Goal: Task Accomplishment & Management: Manage account settings

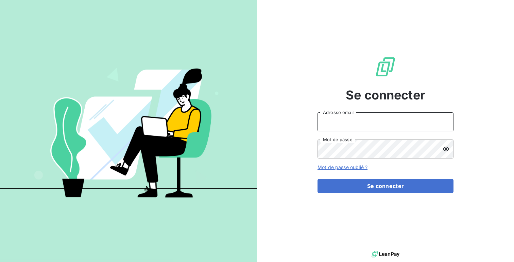
click at [337, 121] on input "Adresse email" at bounding box center [385, 121] width 136 height 19
type input "admin@demo"
click at [317, 179] on button "Se connecter" at bounding box center [385, 186] width 136 height 14
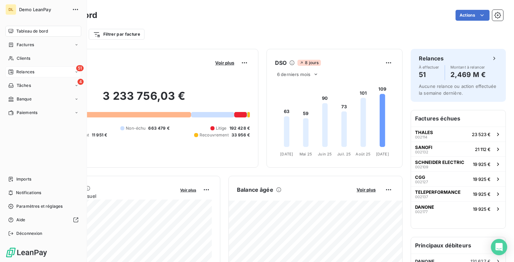
click at [40, 71] on div "51 Relances" at bounding box center [43, 72] width 76 height 11
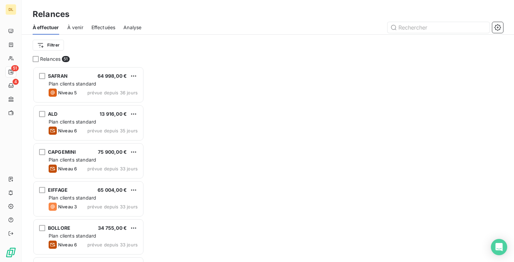
scroll to position [196, 111]
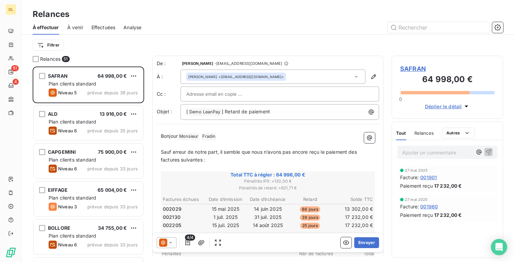
click at [124, 31] on div "Analyse" at bounding box center [132, 27] width 18 height 14
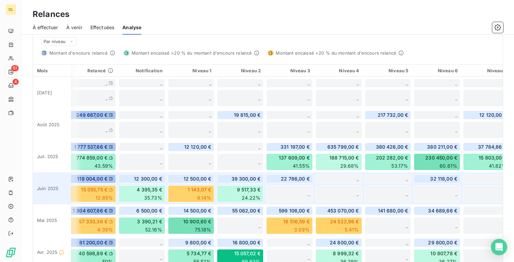
scroll to position [172, 0]
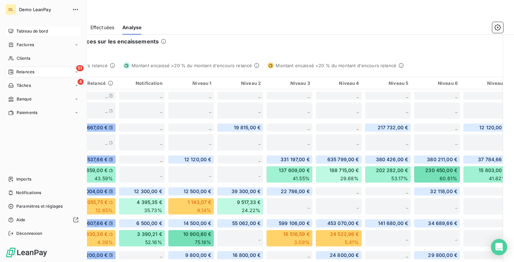
click at [19, 34] on span "Tableau de bord" at bounding box center [32, 31] width 32 height 6
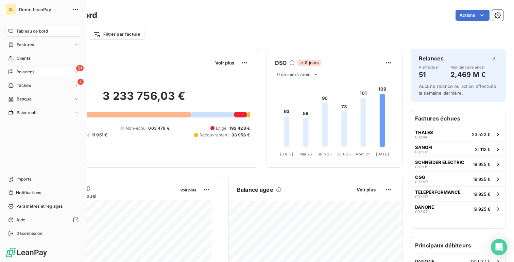
click at [36, 70] on div "51 Relances" at bounding box center [43, 72] width 76 height 11
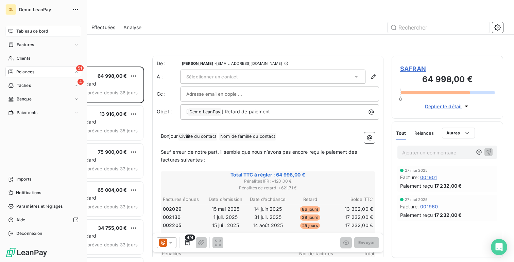
scroll to position [196, 111]
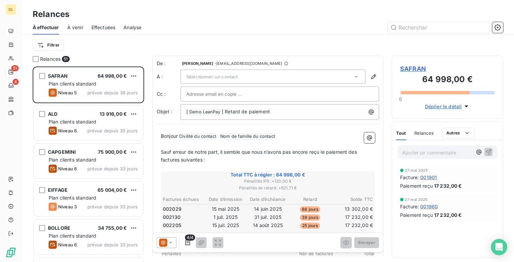
click at [233, 77] on span "Sélectionner un contact" at bounding box center [211, 76] width 51 height 5
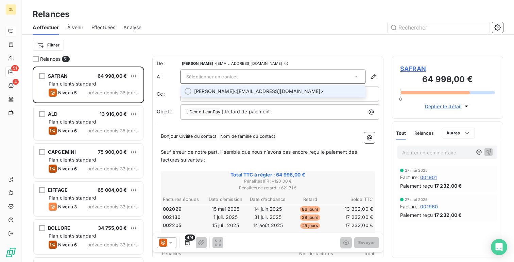
click at [413, 70] on span "SAFRAN" at bounding box center [447, 68] width 94 height 9
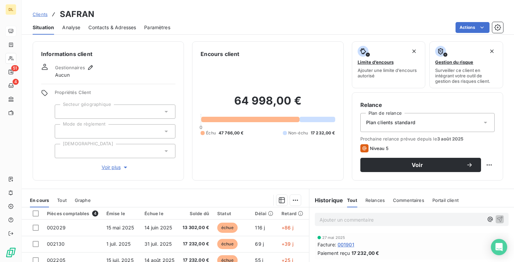
click at [110, 25] on span "Contacts & Adresses" at bounding box center [112, 27] width 48 height 7
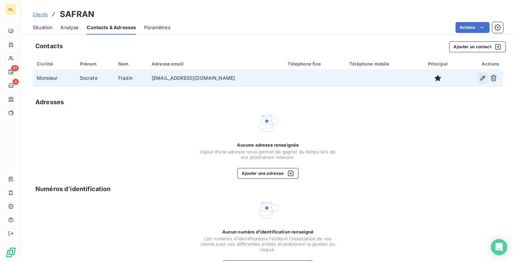
click at [481, 76] on icon "button" at bounding box center [482, 78] width 7 height 7
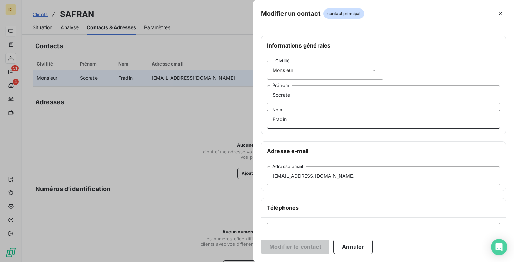
click at [278, 118] on input "Fradin" at bounding box center [383, 119] width 233 height 19
type input "Tellier"
click at [305, 248] on button "Modifier le contact" at bounding box center [295, 247] width 68 height 14
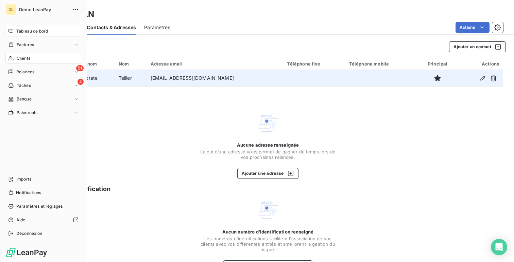
click at [33, 78] on nav "Tableau de bord Factures Clients 51 Relances 4 Tâches Banque Paiements" at bounding box center [43, 72] width 76 height 92
click at [40, 74] on div "51 Relances" at bounding box center [43, 72] width 76 height 11
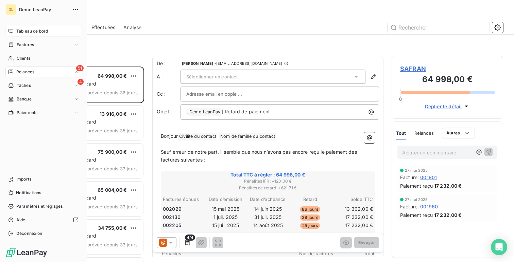
scroll to position [196, 111]
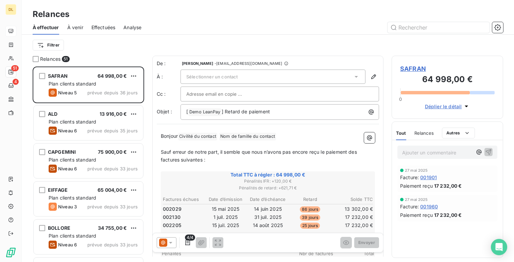
click at [419, 67] on span "SAFRAN" at bounding box center [447, 68] width 94 height 9
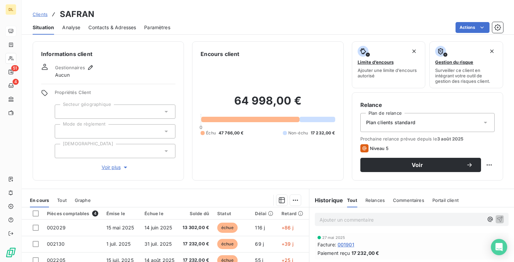
click at [120, 26] on span "Contacts & Adresses" at bounding box center [112, 27] width 48 height 7
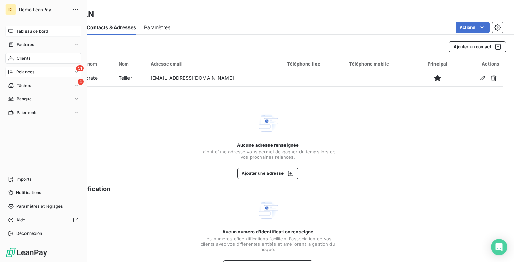
click at [26, 72] on span "Relances" at bounding box center [25, 72] width 18 height 6
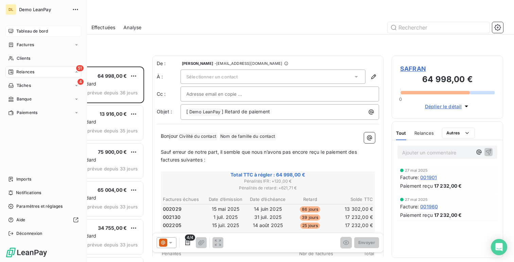
scroll to position [196, 111]
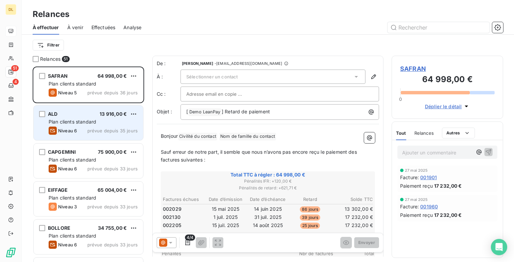
click at [73, 111] on div "ALD 13 916,00 €" at bounding box center [93, 114] width 89 height 6
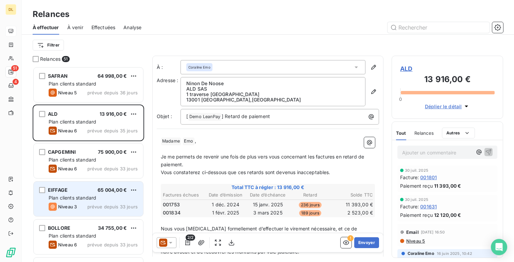
click at [85, 204] on div "Niveau 3 prévue depuis 33 jours" at bounding box center [93, 207] width 89 height 8
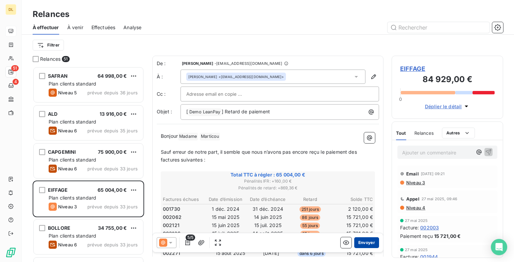
click at [367, 239] on button "Envoyer" at bounding box center [366, 243] width 25 height 11
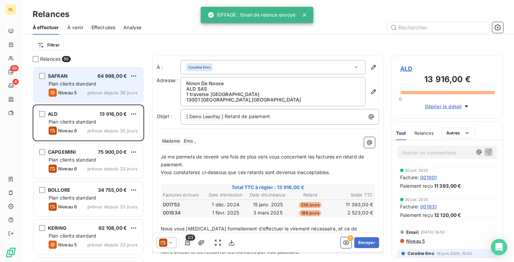
click at [76, 74] on div "SAFRAN 64 998,00 €" at bounding box center [93, 76] width 89 height 6
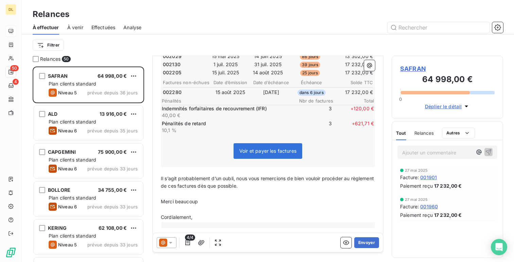
scroll to position [161, 0]
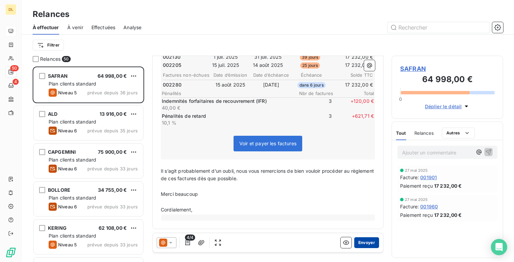
click at [370, 244] on button "Envoyer" at bounding box center [366, 243] width 25 height 11
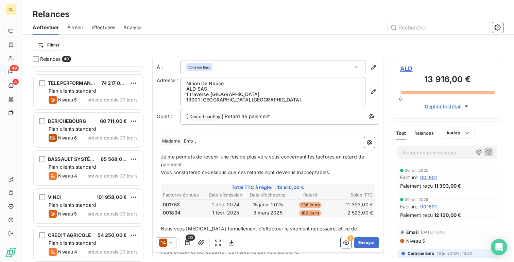
scroll to position [204, 0]
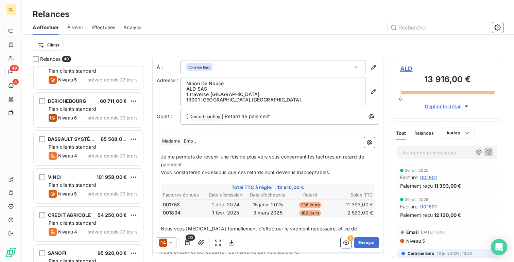
click at [83, 150] on span "Plan clients standard" at bounding box center [73, 147] width 48 height 6
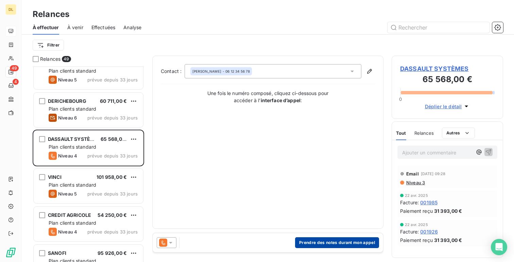
click at [312, 238] on button "Prendre des notes durant mon appel" at bounding box center [337, 243] width 84 height 11
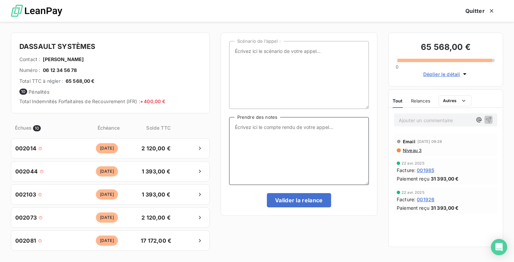
click at [280, 153] on textarea "Prendre des notes" at bounding box center [299, 151] width 140 height 68
type textarea "Le client s'engage à payer d'ici la fin du mois"
click at [296, 200] on button "Valider la relance" at bounding box center [299, 200] width 64 height 14
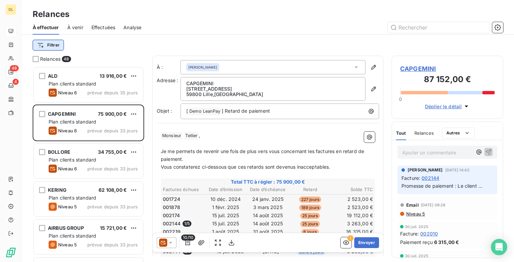
click at [52, 49] on html "DL 48 4 Relances À effectuer À venir Effectuées Analyse Filtrer Relances 48 ALD…" at bounding box center [257, 131] width 514 height 262
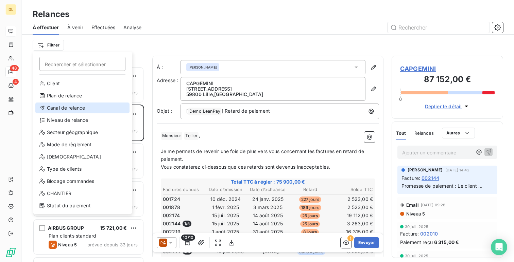
click at [70, 108] on div "Canal de relance" at bounding box center [82, 108] width 94 height 11
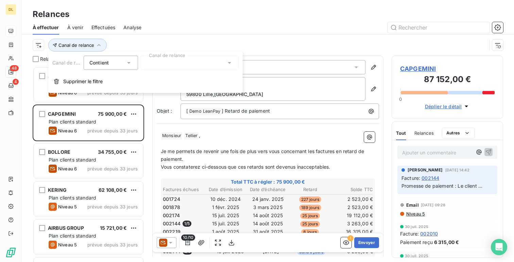
click at [201, 61] on div at bounding box center [190, 63] width 98 height 14
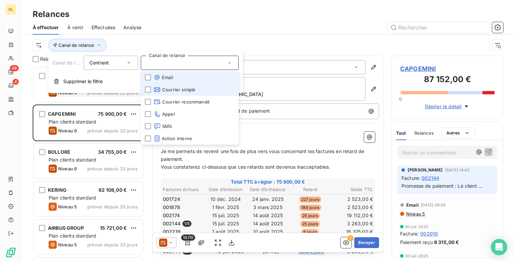
click at [194, 79] on li "Email" at bounding box center [190, 77] width 98 height 12
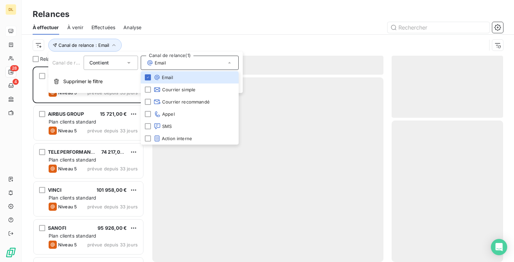
scroll to position [196, 111]
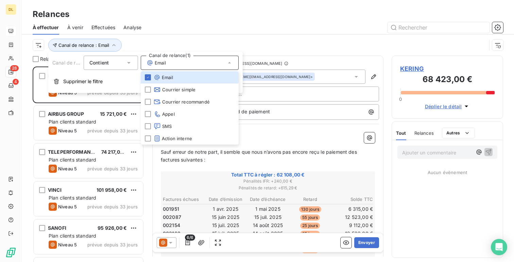
click at [297, 28] on div at bounding box center [326, 27] width 353 height 11
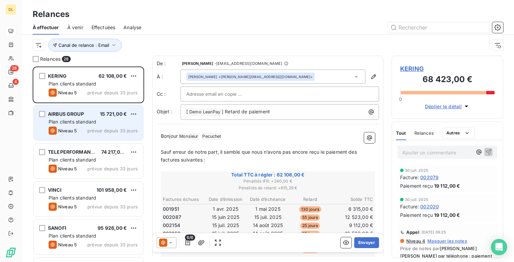
click at [116, 124] on div "Plan clients standard" at bounding box center [93, 122] width 89 height 7
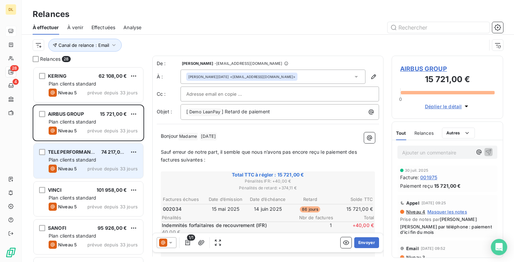
click at [100, 151] on div "TELEPERFORMANCE 74 217,00 €" at bounding box center [93, 152] width 89 height 6
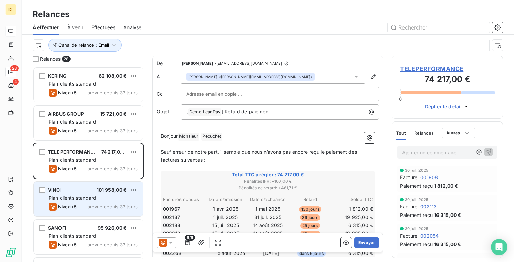
click at [106, 190] on span "101 958,00 €" at bounding box center [111, 190] width 30 height 6
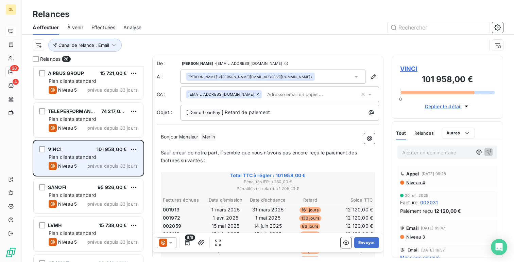
scroll to position [48, 0]
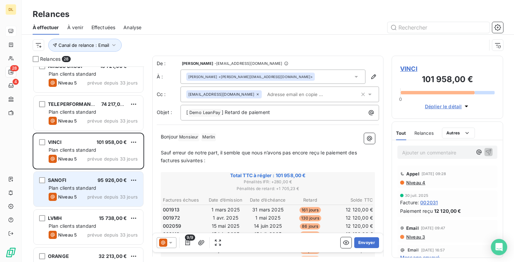
click at [95, 197] on span "prévue depuis 33 jours" at bounding box center [112, 196] width 50 height 5
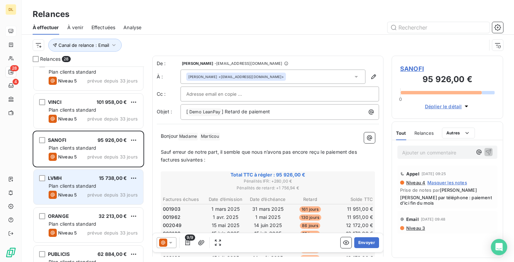
click at [84, 189] on span "Plan clients standard" at bounding box center [73, 186] width 48 height 6
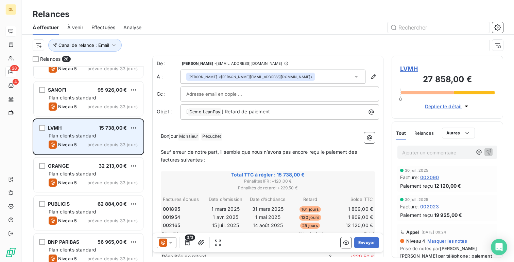
scroll to position [141, 0]
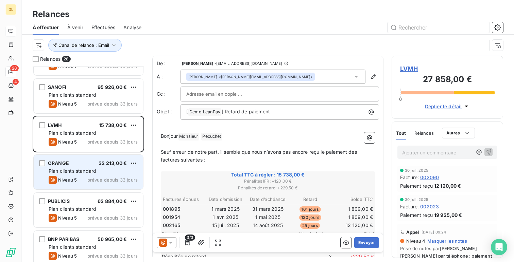
click at [89, 181] on span "prévue depuis 33 jours" at bounding box center [112, 179] width 50 height 5
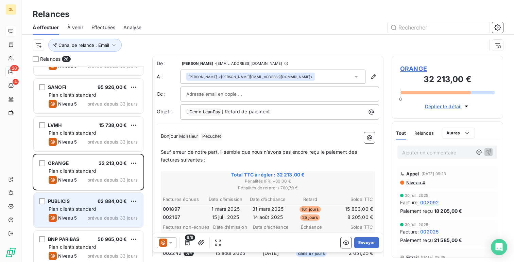
click at [89, 206] on div "PUBLICIS 62 884,00 € Plan clients standard Niveau 5 prévue depuis 33 jours" at bounding box center [88, 210] width 109 height 35
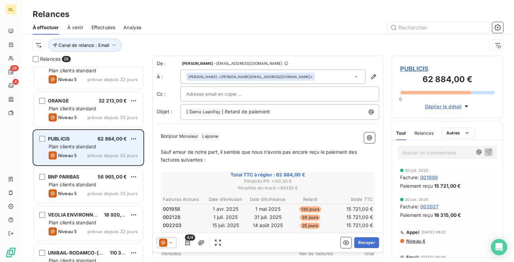
scroll to position [205, 0]
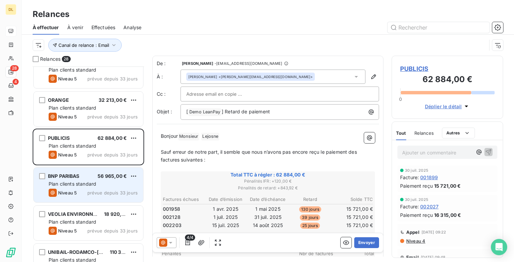
click at [96, 181] on div "Plan clients standard" at bounding box center [93, 184] width 89 height 7
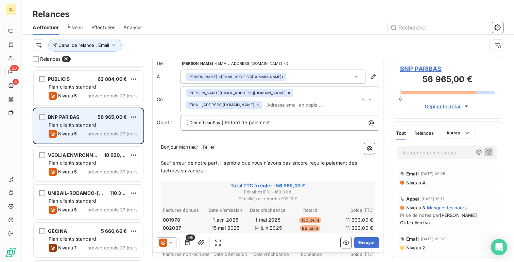
scroll to position [264, 0]
click at [96, 181] on div "VEOLIA ENVIRONNEMENT 18 920,00 € Plan clients standard Niveau 5 prévue depuis 3…" at bounding box center [88, 164] width 111 height 38
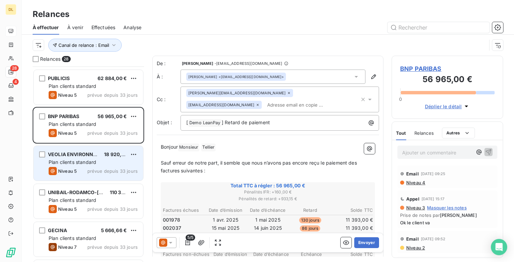
click at [101, 166] on div "VEOLIA ENVIRONNEMENT 18 920,00 € Plan clients standard Niveau 5 prévue depuis 3…" at bounding box center [88, 163] width 109 height 35
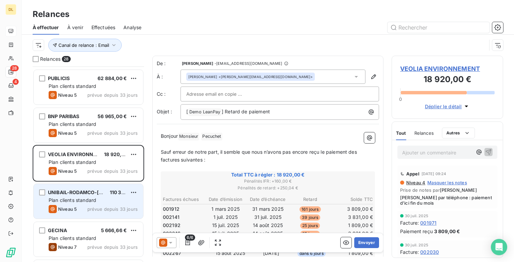
click at [97, 197] on div "Plan clients standard" at bounding box center [93, 200] width 89 height 7
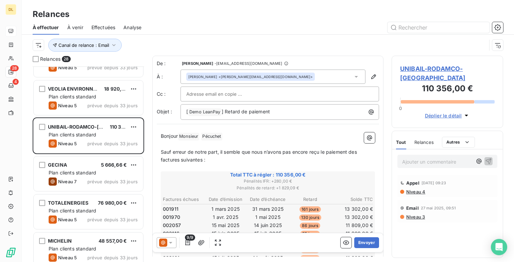
scroll to position [331, 0]
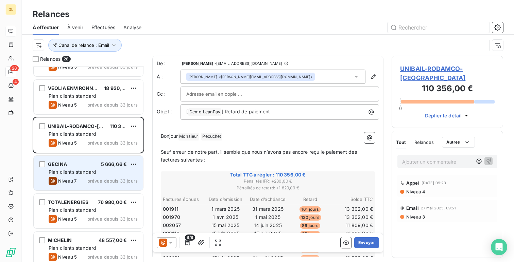
click at [94, 180] on span "prévue depuis 33 jours" at bounding box center [112, 180] width 50 height 5
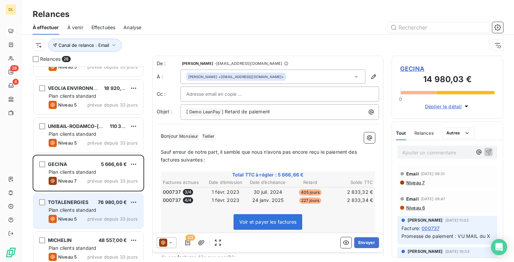
click at [92, 198] on div "TOTALENERGIES 76 980,00 € Plan clients standard Niveau 5 prévue depuis 33 jours" at bounding box center [88, 211] width 109 height 35
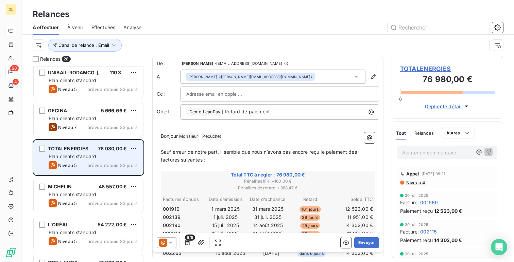
scroll to position [387, 0]
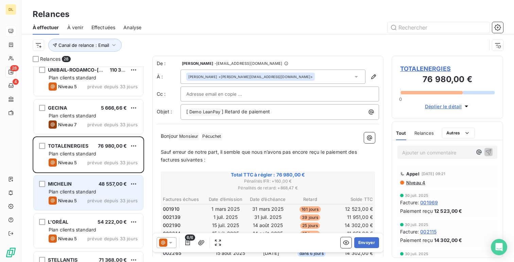
click at [96, 189] on div "Plan clients standard" at bounding box center [93, 192] width 89 height 7
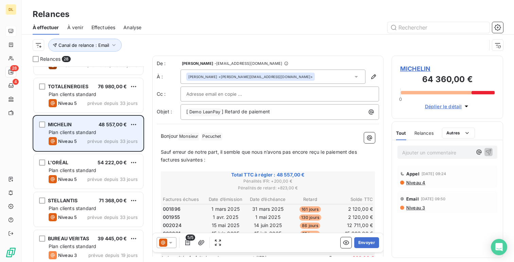
scroll to position [451, 0]
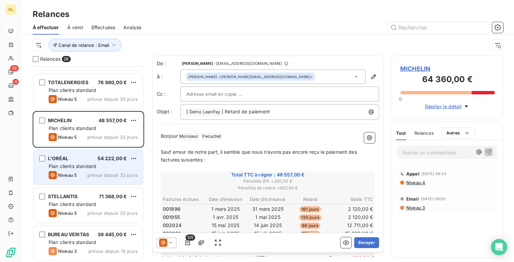
click at [96, 178] on span "prévue depuis 33 jours" at bounding box center [112, 175] width 50 height 5
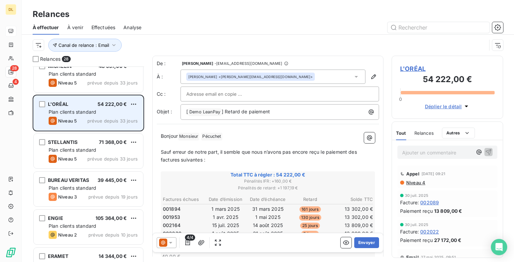
scroll to position [509, 0]
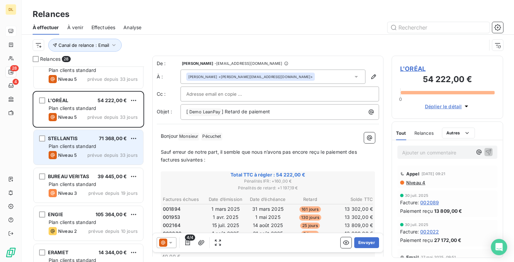
click at [102, 156] on span "prévue depuis 33 jours" at bounding box center [112, 155] width 50 height 5
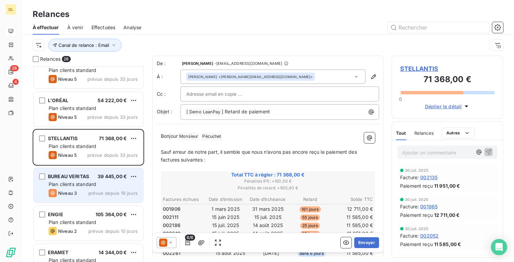
click at [98, 172] on div "BUREAU VERITAS 39 445,00 € Plan clients standard Niveau 3 prévue depuis 19 jours" at bounding box center [88, 185] width 109 height 35
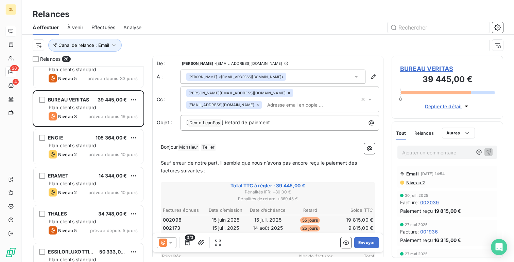
scroll to position [586, 0]
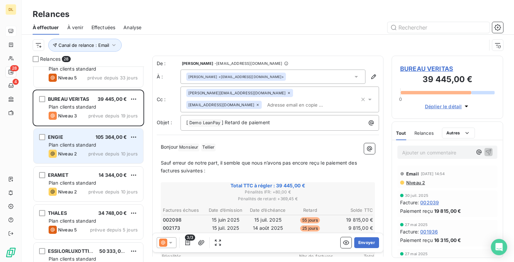
click at [104, 153] on span "prévue depuis 10 jours" at bounding box center [112, 153] width 49 height 5
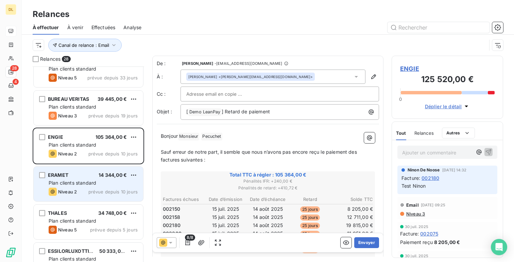
click at [99, 179] on div "ERAMET 14 344,00 € Plan clients standard Niveau 2 prévue depuis 10 jours" at bounding box center [88, 184] width 109 height 35
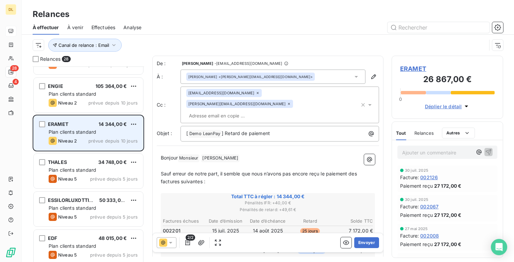
scroll to position [640, 0]
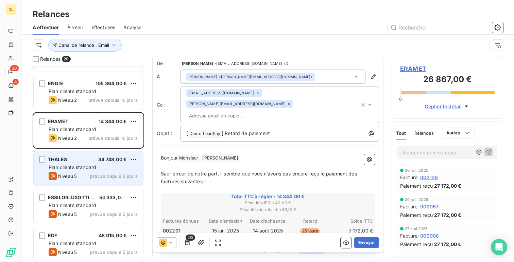
click at [102, 165] on div "Plan clients standard" at bounding box center [93, 167] width 89 height 7
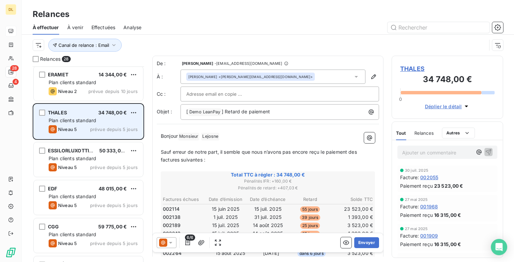
scroll to position [689, 0]
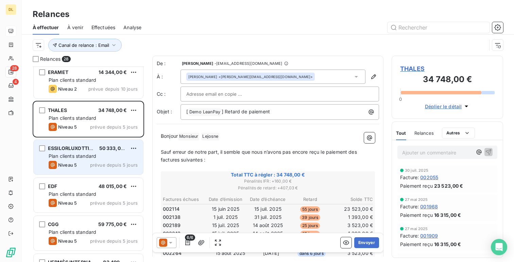
click at [102, 157] on div "Plan clients standard" at bounding box center [93, 156] width 89 height 7
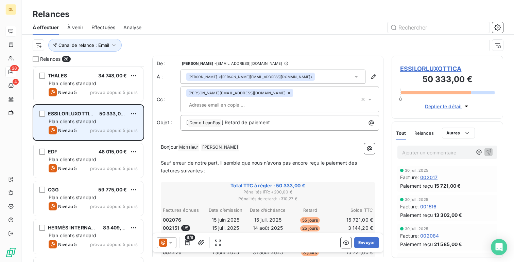
scroll to position [726, 0]
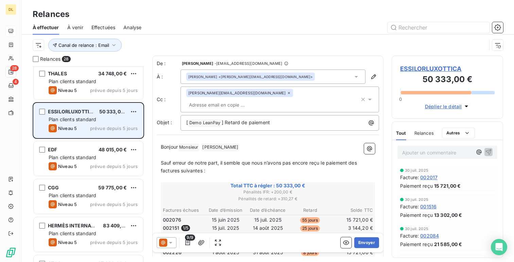
click at [102, 157] on div "Plan clients standard" at bounding box center [93, 157] width 89 height 7
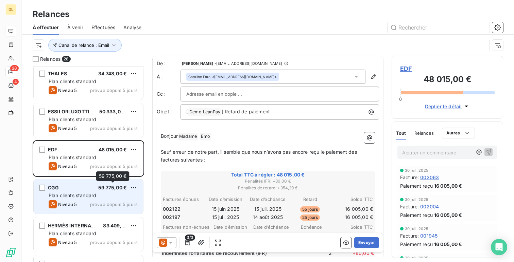
click at [100, 190] on span "59 775,00 €" at bounding box center [112, 188] width 29 height 6
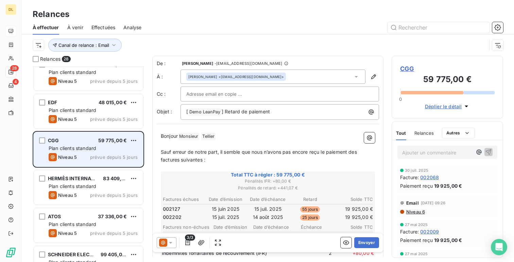
scroll to position [774, 0]
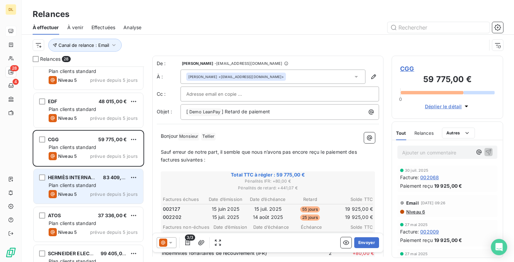
click at [99, 176] on div "HERMÈS INTERNATIONAL 83 409,00 €" at bounding box center [93, 178] width 89 height 6
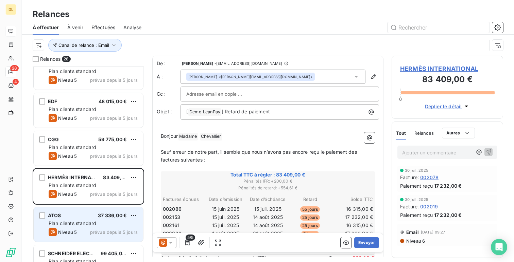
click at [99, 211] on div "ATOS 37 336,00 € Plan clients standard Niveau 5 prévue depuis 5 jours" at bounding box center [88, 224] width 109 height 35
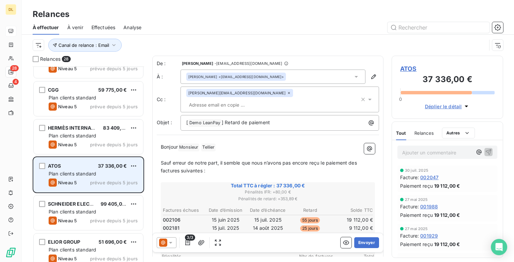
scroll to position [830, 0]
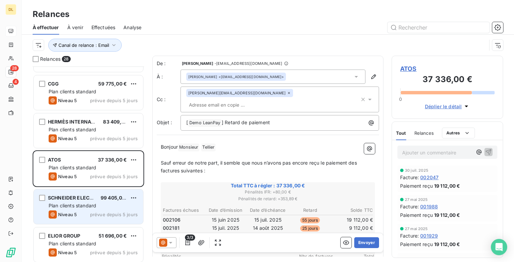
click at [101, 194] on div "SCHNEIDER ELECTRIC 99 405,00 € Plan clients standard Niveau 5 prévue depuis 5 j…" at bounding box center [88, 207] width 109 height 35
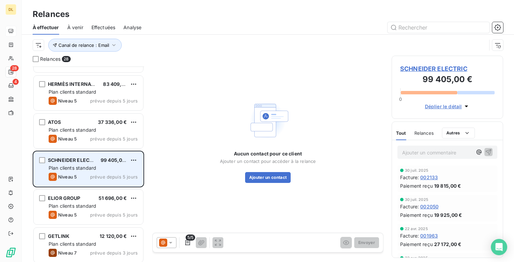
scroll to position [870, 0]
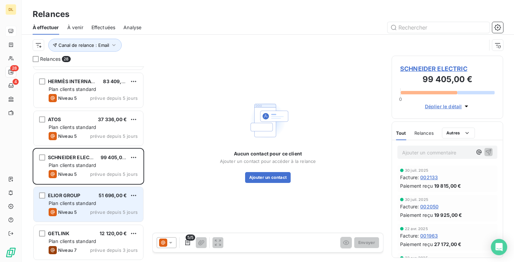
click at [89, 207] on div "Plan clients standard" at bounding box center [93, 203] width 89 height 7
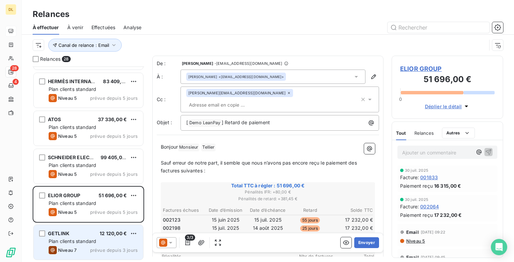
click at [87, 226] on div "GETLINK 12 120,00 € Plan clients standard Niveau 7 prévue depuis 3 jours" at bounding box center [88, 242] width 109 height 35
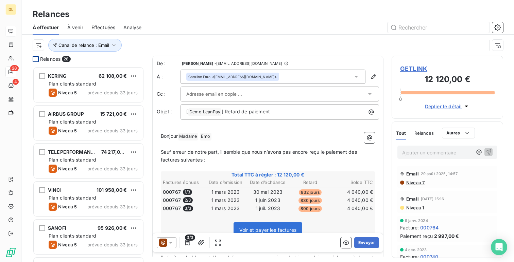
click at [37, 59] on div at bounding box center [36, 59] width 6 height 6
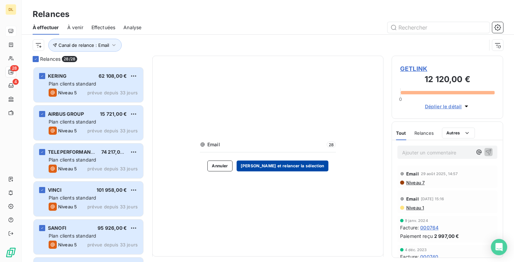
click at [285, 168] on button "[PERSON_NAME] et relancer la sélection" at bounding box center [282, 166] width 92 height 11
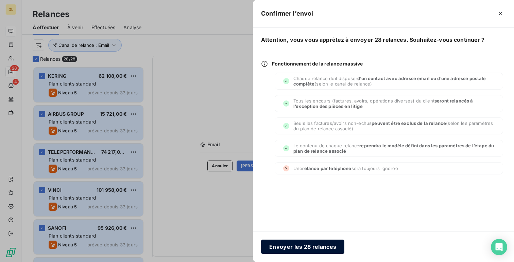
click at [312, 241] on button "Envoyer les 28 relances" at bounding box center [302, 247] width 83 height 14
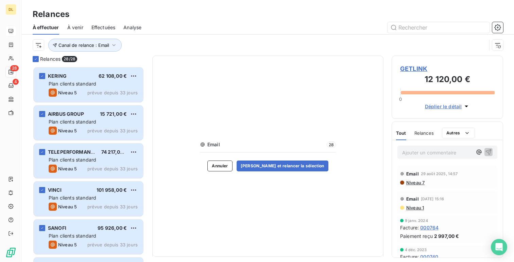
click at [96, 21] on div "Effectuées" at bounding box center [103, 27] width 24 height 14
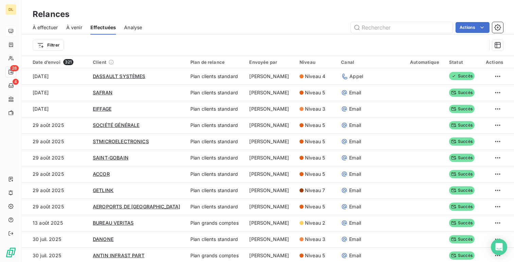
click at [46, 27] on span "À effectuer" at bounding box center [45, 27] width 25 height 7
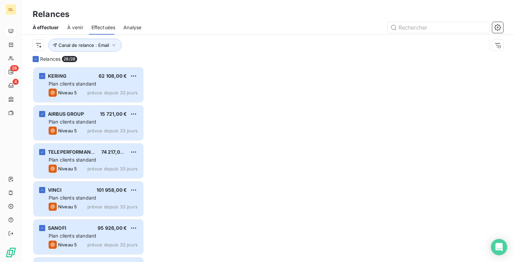
scroll to position [196, 111]
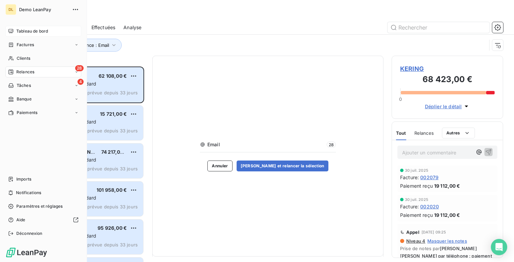
click at [13, 30] on icon at bounding box center [10, 31] width 5 height 4
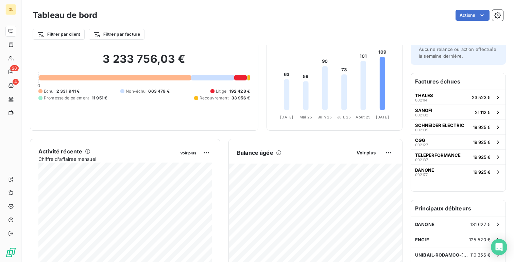
scroll to position [13, 0]
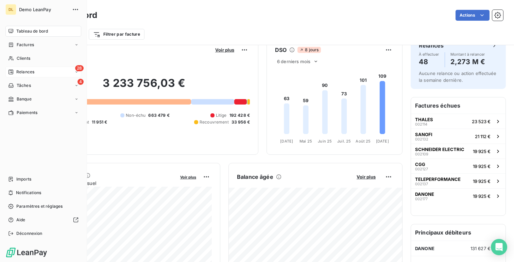
click at [38, 68] on div "28 Relances" at bounding box center [43, 72] width 76 height 11
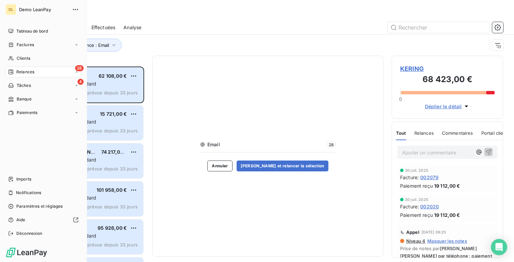
scroll to position [196, 111]
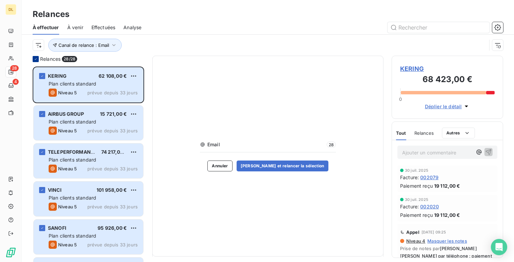
click at [37, 59] on icon at bounding box center [36, 59] width 4 height 4
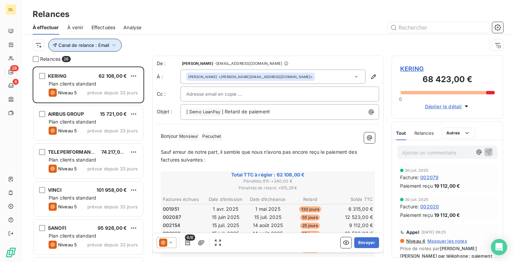
click at [94, 42] on span "Canal de relance : Email" at bounding box center [83, 44] width 51 height 5
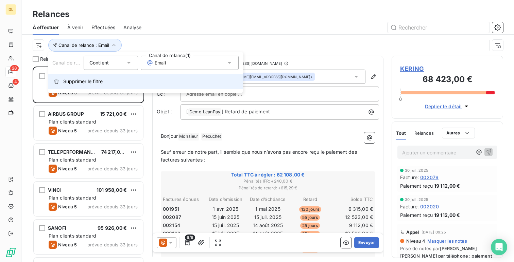
click at [109, 80] on button "Supprimer le filtre" at bounding box center [145, 81] width 194 height 15
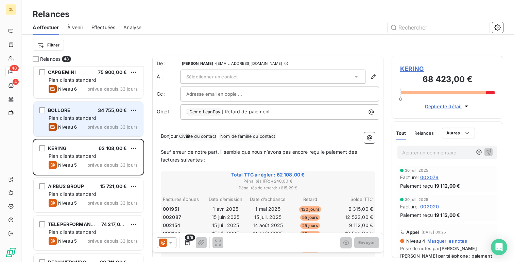
scroll to position [45, 0]
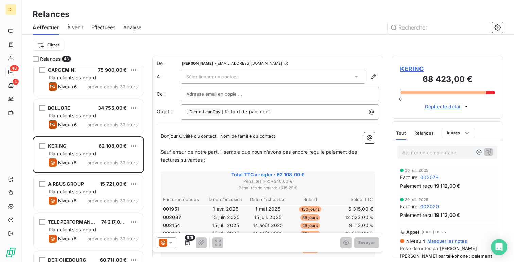
click at [420, 67] on span "KERING" at bounding box center [447, 68] width 94 height 9
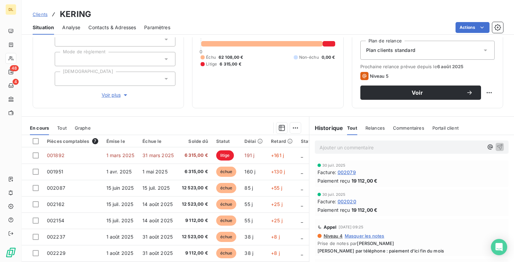
scroll to position [79, 0]
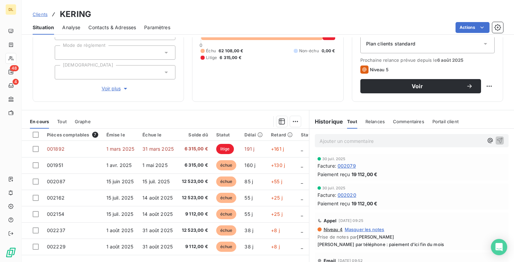
click at [377, 123] on span "Relances" at bounding box center [374, 121] width 19 height 5
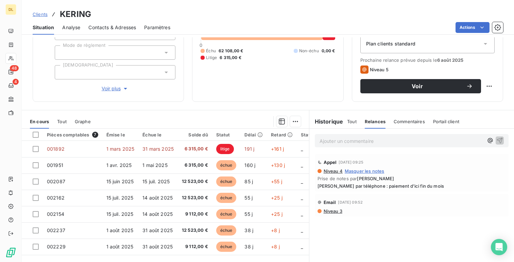
click at [360, 121] on div "Tout Relances Commentaires Portail client" at bounding box center [403, 122] width 112 height 14
click at [354, 121] on span "Tout" at bounding box center [352, 121] width 10 height 5
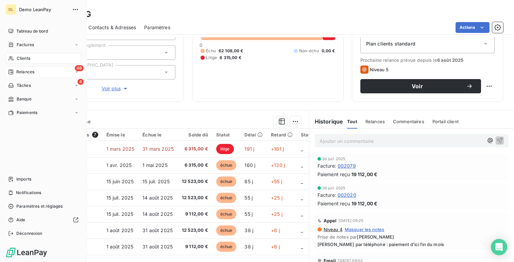
click at [33, 74] on span "Relances" at bounding box center [25, 72] width 18 height 6
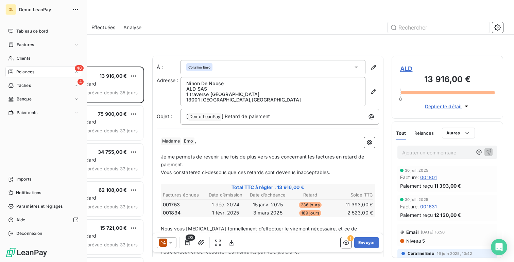
scroll to position [196, 111]
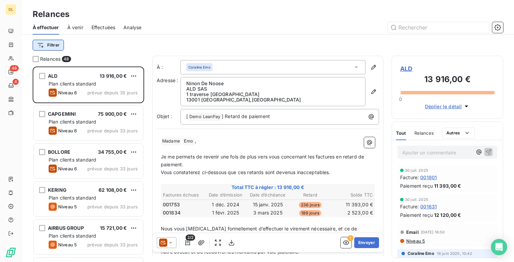
click at [51, 47] on html "DL 48 4 Relances À effectuer À venir Effectuées Analyse Filtrer Relances 48 ALD…" at bounding box center [257, 131] width 514 height 262
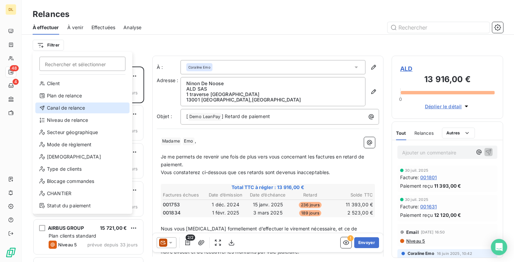
click at [74, 109] on div "Canal de relance" at bounding box center [82, 108] width 94 height 11
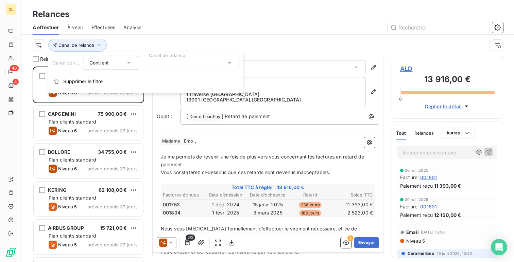
click at [161, 61] on div at bounding box center [190, 63] width 98 height 14
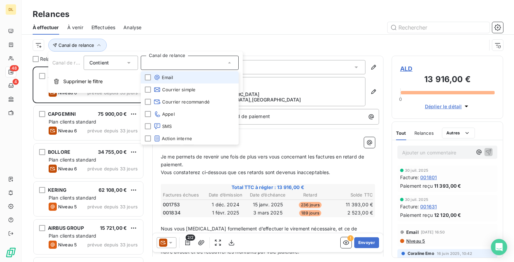
click at [183, 83] on li "Email" at bounding box center [190, 77] width 98 height 12
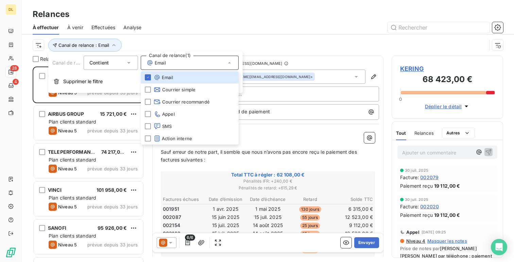
click at [235, 39] on div "Canal de relance : Email" at bounding box center [260, 45] width 454 height 13
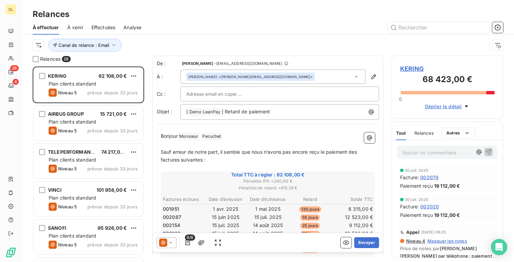
click at [106, 20] on div "Relances" at bounding box center [268, 14] width 492 height 12
click at [105, 29] on span "Effectuées" at bounding box center [103, 27] width 24 height 7
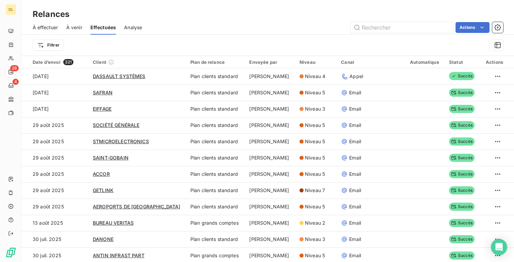
click at [52, 29] on span "À effectuer" at bounding box center [45, 27] width 25 height 7
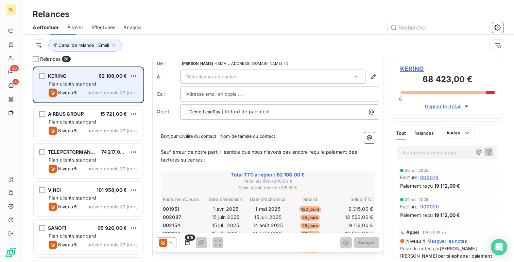
scroll to position [196, 111]
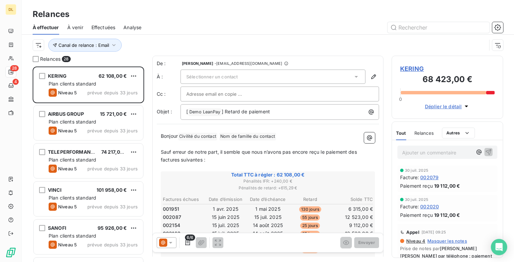
click at [38, 62] on div at bounding box center [36, 59] width 6 height 6
click at [35, 58] on div at bounding box center [36, 59] width 6 height 6
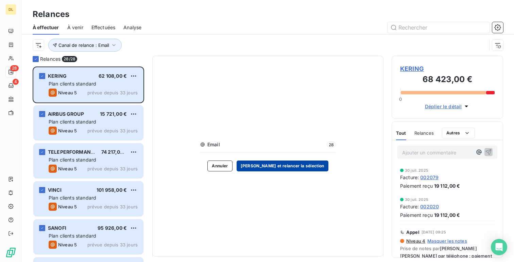
click at [313, 168] on button "[PERSON_NAME] et relancer la sélection" at bounding box center [282, 166] width 92 height 11
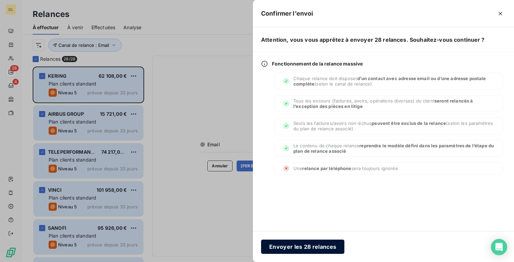
click at [313, 245] on button "Envoyer les 28 relances" at bounding box center [302, 247] width 83 height 14
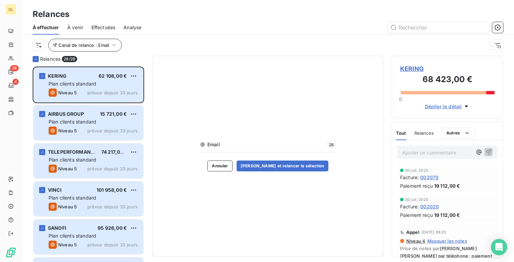
click at [101, 49] on button "Canal de relance : Email" at bounding box center [84, 45] width 73 height 13
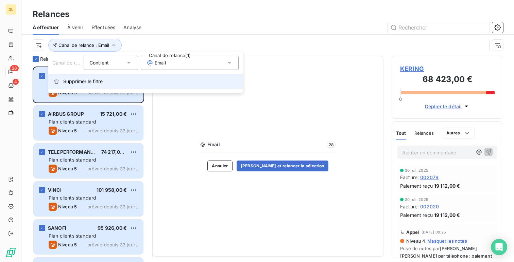
click at [110, 76] on button "Supprimer le filtre" at bounding box center [145, 81] width 194 height 15
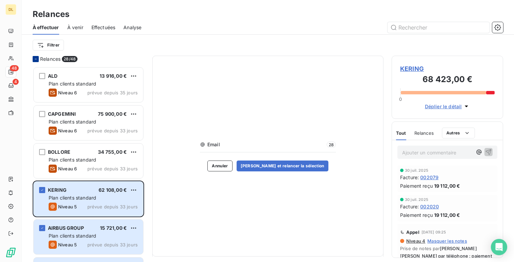
click at [34, 59] on icon at bounding box center [36, 59] width 4 height 4
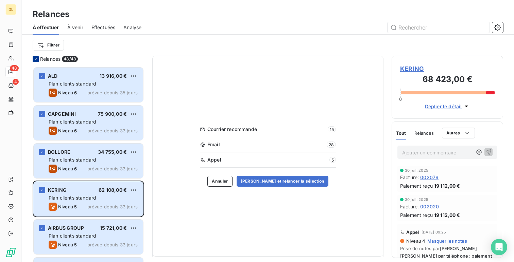
click at [34, 59] on icon at bounding box center [36, 59] width 4 height 4
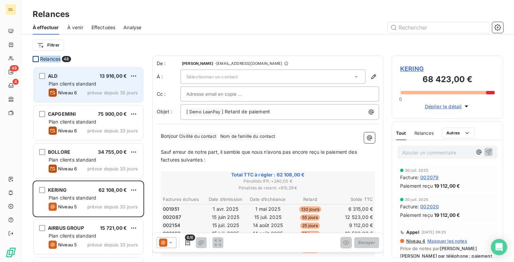
click at [93, 83] on span "Plan clients standard" at bounding box center [73, 84] width 48 height 6
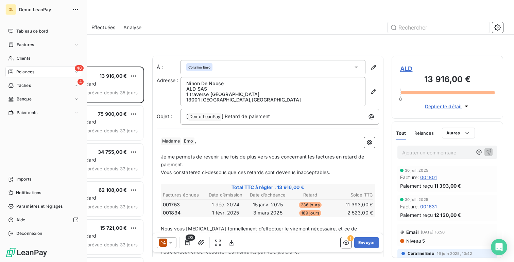
click at [16, 31] on span "Tableau de bord" at bounding box center [32, 31] width 32 height 6
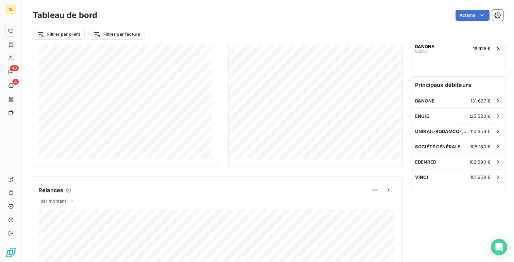
scroll to position [155, 0]
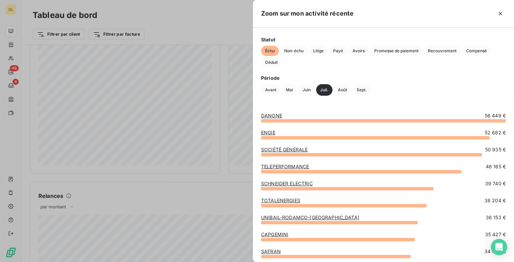
click at [268, 116] on link "DANONE" at bounding box center [271, 116] width 21 height 6
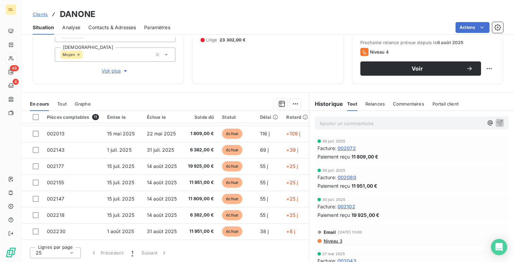
scroll to position [15, 0]
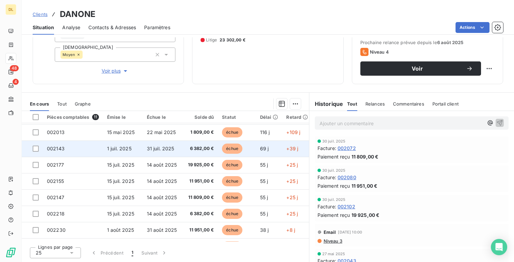
click at [166, 143] on td "31 juil. 2025" at bounding box center [163, 149] width 40 height 16
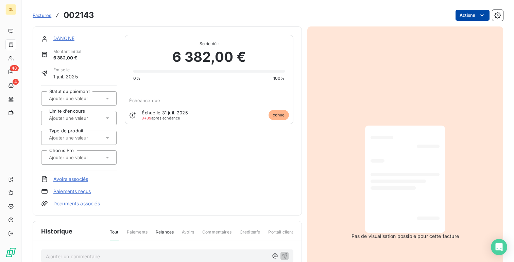
click at [472, 17] on html "DL 48 4 Factures 002143 Actions DANONE Montant initial 6 382,00 € Émise le 1 ju…" at bounding box center [257, 131] width 514 height 262
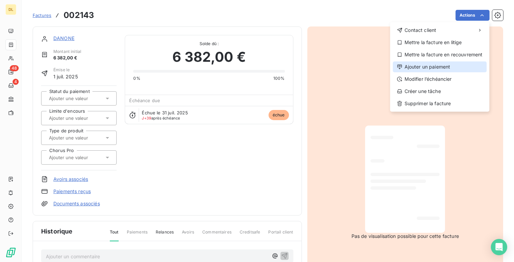
click at [454, 68] on div "Ajouter un paiement" at bounding box center [440, 67] width 94 height 11
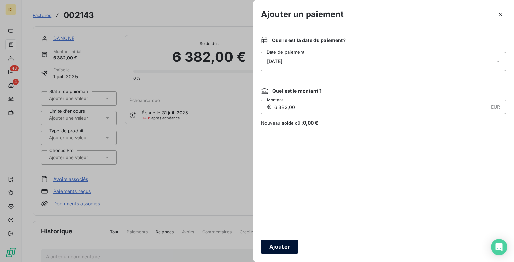
click at [286, 245] on button "Ajouter" at bounding box center [279, 247] width 37 height 14
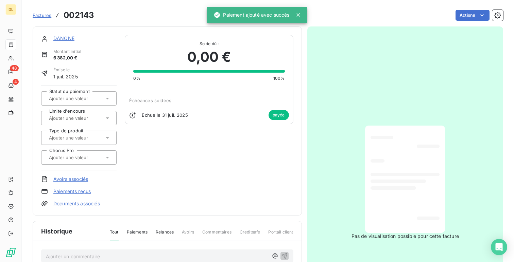
click at [63, 34] on div "DANONE Montant initial 6 382,00 € Émise le 1 juil. 2025 Statut du paiement Limi…" at bounding box center [167, 121] width 269 height 189
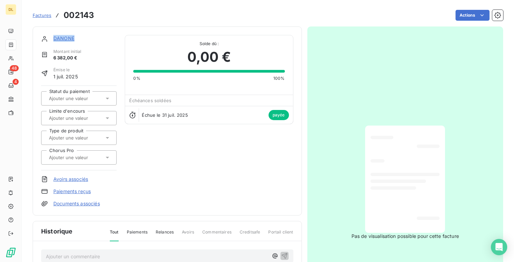
click at [61, 39] on link "DANONE" at bounding box center [63, 38] width 21 height 6
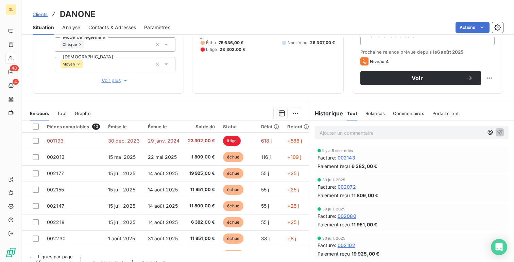
scroll to position [94, 0]
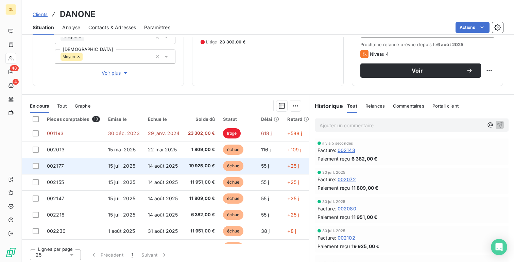
click at [169, 168] on span "14 août 2025" at bounding box center [163, 166] width 30 height 6
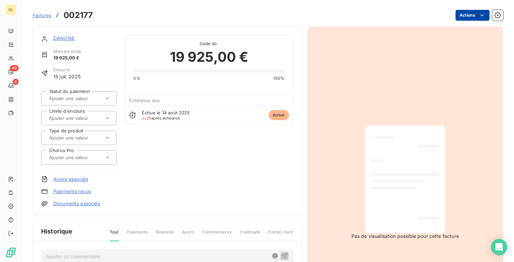
click at [458, 20] on html "DL 48 4 Factures 002177 Actions DANONE Montant initial 19 925,00 € Émise le 15 …" at bounding box center [257, 131] width 514 height 262
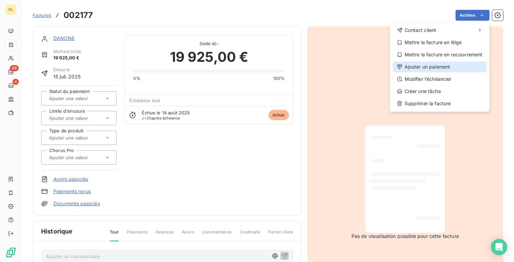
click at [427, 72] on div "Ajouter un paiement" at bounding box center [440, 67] width 94 height 11
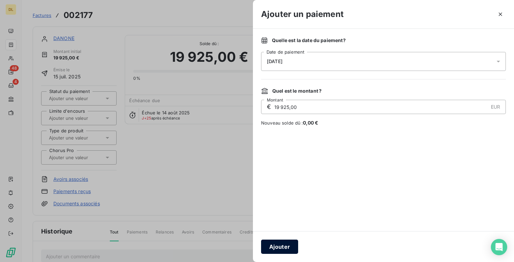
click at [277, 240] on button "Ajouter" at bounding box center [279, 247] width 37 height 14
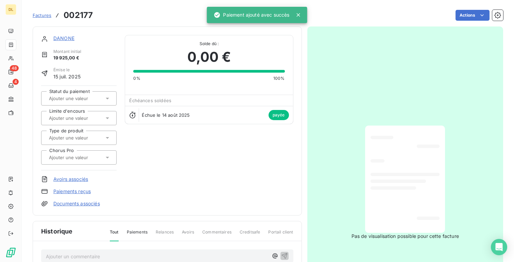
click at [66, 38] on link "DANONE" at bounding box center [63, 38] width 21 height 6
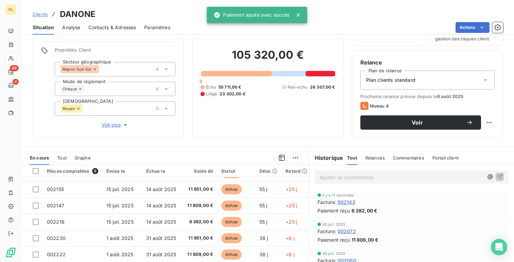
scroll to position [96, 0]
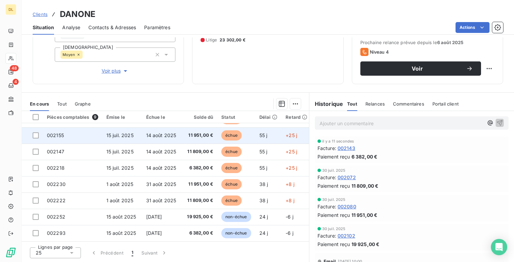
click at [201, 138] on td "11 951,00 €" at bounding box center [199, 135] width 35 height 16
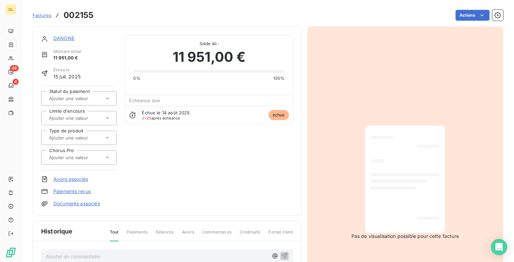
click at [472, 21] on div "Factures 002155 Actions" at bounding box center [268, 15] width 470 height 14
click at [471, 16] on html "DL 48 4 Factures 002155 Actions DANONE Montant initial 11 951,00 € Émise le 15 …" at bounding box center [257, 131] width 514 height 262
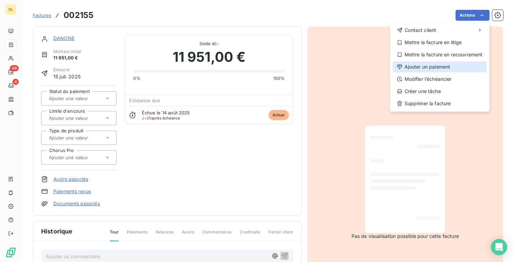
click at [442, 69] on div "Ajouter un paiement" at bounding box center [440, 67] width 94 height 11
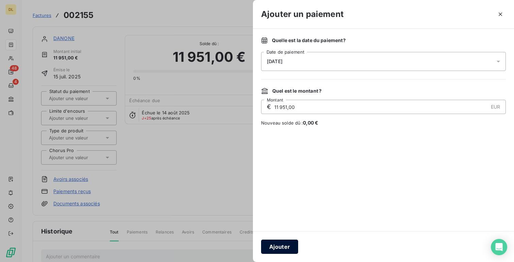
click at [285, 246] on button "Ajouter" at bounding box center [279, 247] width 37 height 14
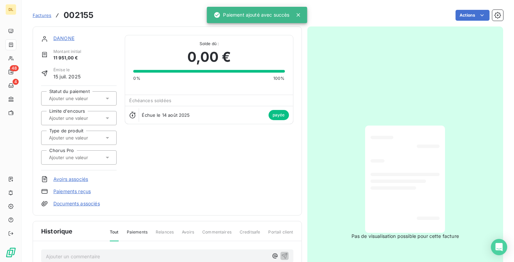
click at [57, 41] on div "DANONE" at bounding box center [84, 38] width 63 height 7
click at [68, 38] on link "DANONE" at bounding box center [63, 38] width 21 height 6
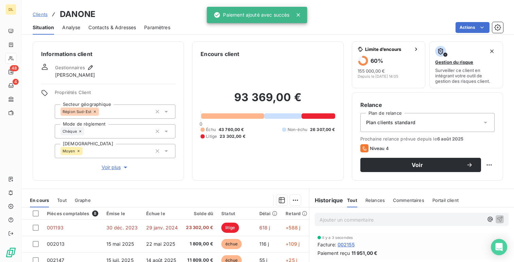
scroll to position [96, 0]
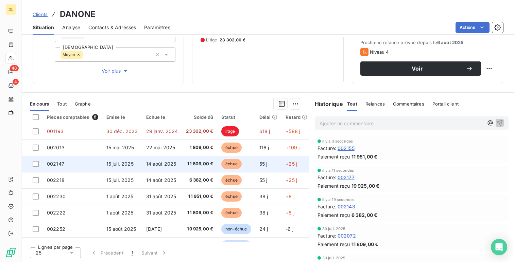
click at [166, 169] on td "14 août 2025" at bounding box center [162, 164] width 40 height 16
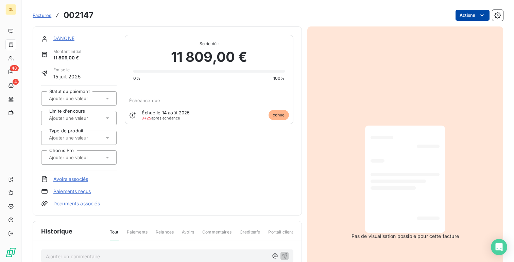
click at [470, 18] on html "DL 48 4 Factures 002147 Actions DANONE Montant initial 11 809,00 € Émise le 15 …" at bounding box center [257, 131] width 514 height 262
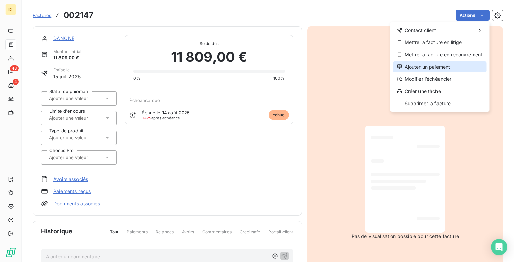
click at [436, 69] on div "Ajouter un paiement" at bounding box center [440, 67] width 94 height 11
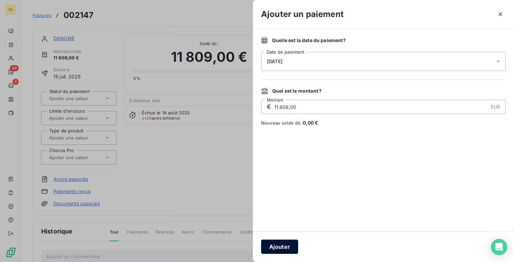
click at [268, 252] on button "Ajouter" at bounding box center [279, 247] width 37 height 14
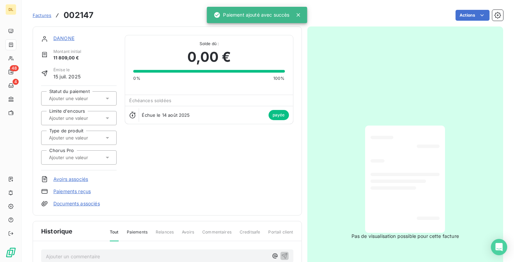
click at [58, 38] on link "DANONE" at bounding box center [63, 38] width 21 height 6
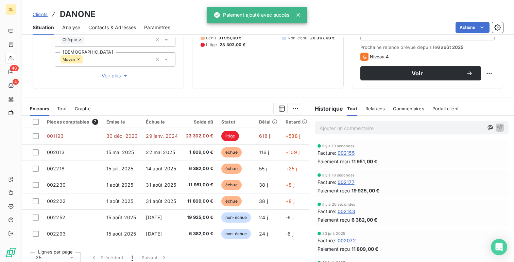
scroll to position [96, 0]
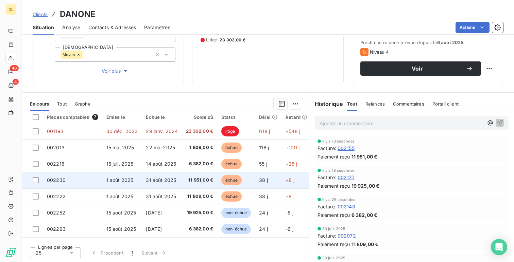
click at [146, 179] on span "31 août 2025" at bounding box center [161, 180] width 30 height 6
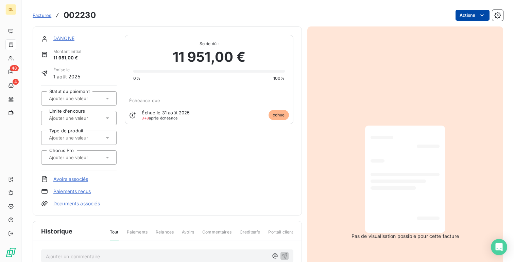
click at [462, 20] on html "DL 48 4 Factures 002230 Actions DANONE Montant initial 11 951,00 € Émise le 1 a…" at bounding box center [257, 131] width 514 height 262
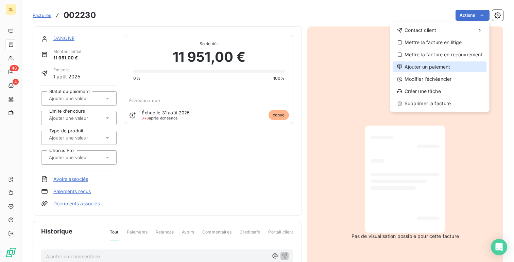
click at [441, 64] on div "Ajouter un paiement" at bounding box center [440, 67] width 94 height 11
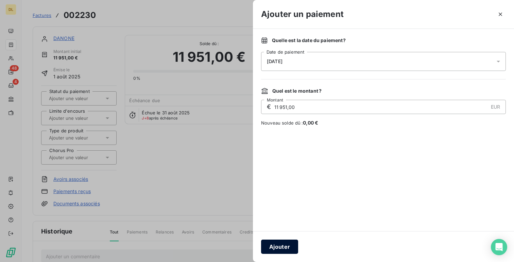
click at [292, 249] on button "Ajouter" at bounding box center [279, 247] width 37 height 14
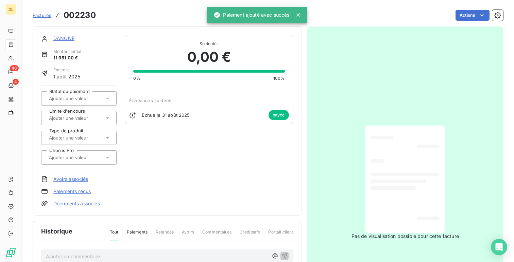
click at [64, 36] on link "DANONE" at bounding box center [63, 38] width 21 height 6
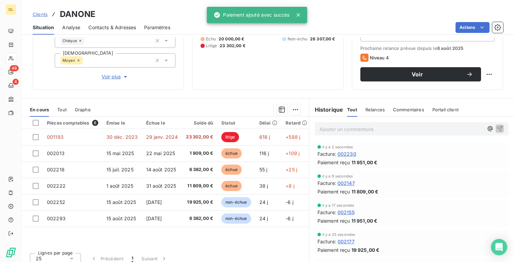
scroll to position [96, 0]
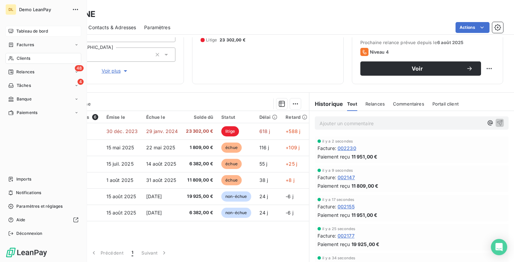
click at [30, 30] on span "Tableau de bord" at bounding box center [32, 31] width 32 height 6
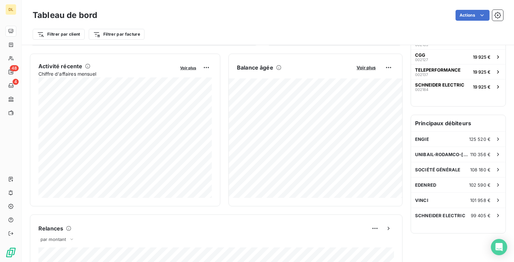
scroll to position [123, 0]
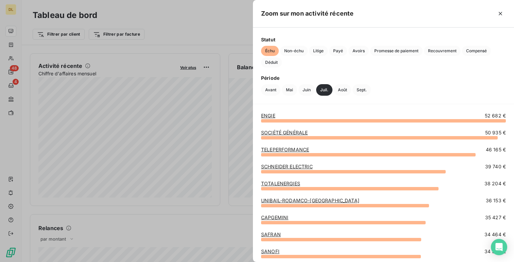
click at [273, 113] on link "ENGIE" at bounding box center [268, 116] width 14 height 6
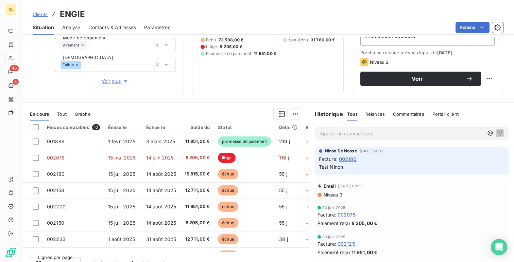
scroll to position [94, 0]
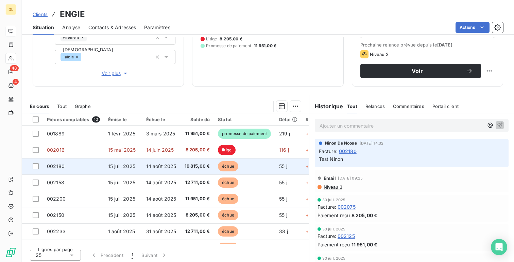
click at [189, 165] on span "19 815,00 €" at bounding box center [197, 166] width 25 height 7
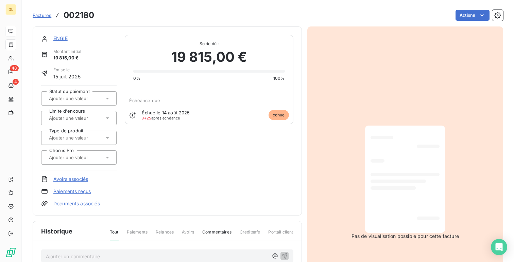
click at [468, 21] on div "Factures 002180 Actions" at bounding box center [268, 15] width 470 height 14
click at [478, 18] on html "DL 48 4 Factures 002180 Actions ENGIE Montant initial 19 815,00 € Émise le 15 j…" at bounding box center [257, 131] width 514 height 262
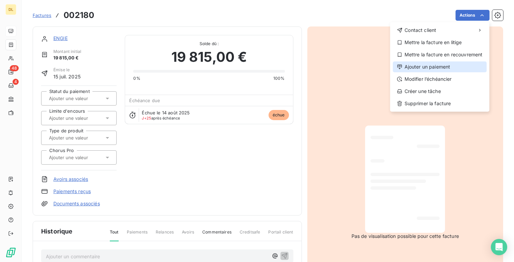
click at [438, 67] on div "Ajouter un paiement" at bounding box center [440, 67] width 94 height 11
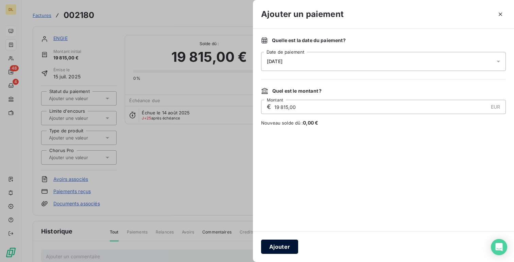
click at [278, 254] on button "Ajouter" at bounding box center [279, 247] width 37 height 14
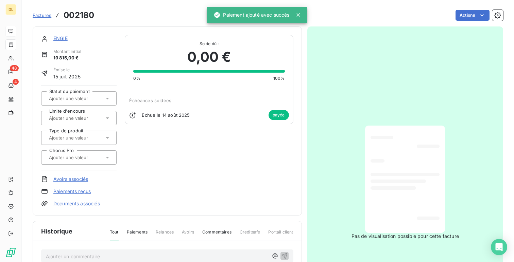
click at [63, 40] on link "ENGIE" at bounding box center [60, 38] width 14 height 6
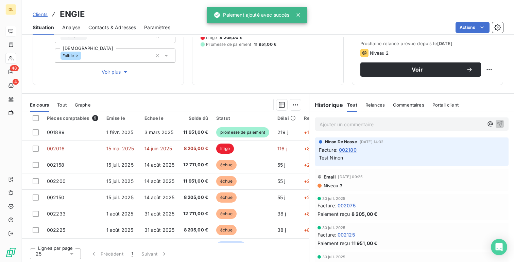
scroll to position [96, 0]
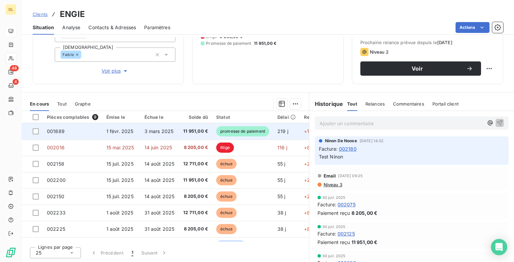
click at [144, 134] on span "3 mars 2025" at bounding box center [158, 131] width 29 height 6
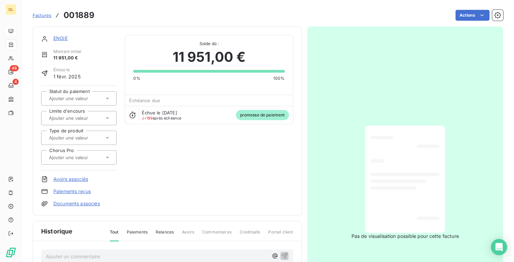
click at [58, 39] on link "ENGIE" at bounding box center [60, 38] width 14 height 6
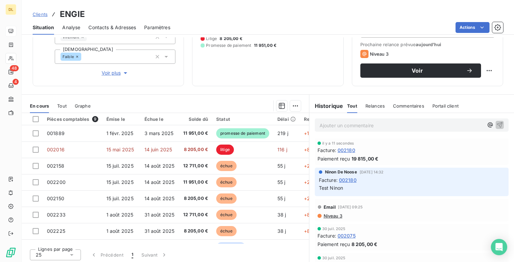
scroll to position [96, 0]
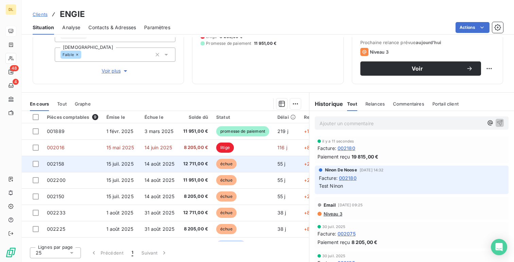
click at [173, 168] on td "14 août 2025" at bounding box center [159, 164] width 38 height 16
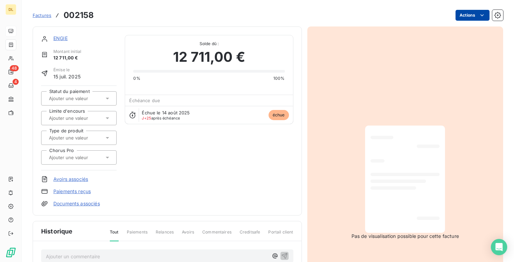
click at [464, 16] on html "DL 48 4 Factures 002158 Actions ENGIE Montant initial 12 711,00 € Émise le 15 j…" at bounding box center [257, 131] width 514 height 262
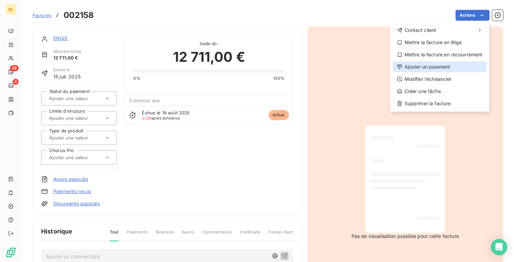
click at [435, 63] on div "Ajouter un paiement" at bounding box center [440, 67] width 94 height 11
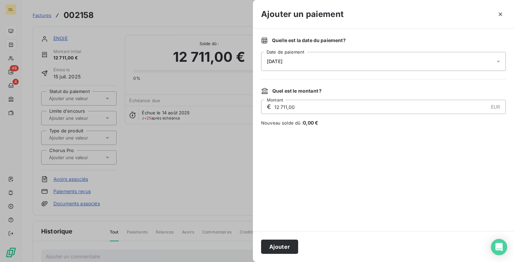
click at [284, 233] on div "Ajouter" at bounding box center [383, 246] width 261 height 31
click at [282, 246] on button "Ajouter" at bounding box center [279, 247] width 37 height 14
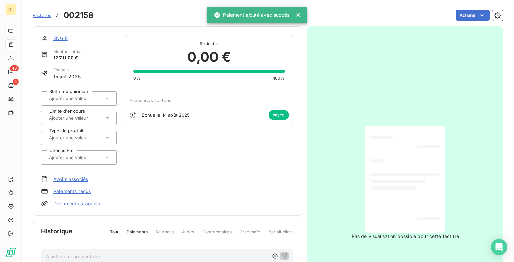
click at [64, 39] on link "ENGIE" at bounding box center [60, 38] width 14 height 6
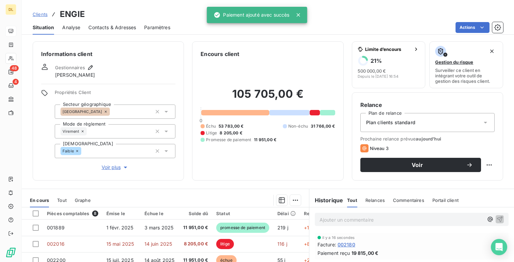
scroll to position [15, 0]
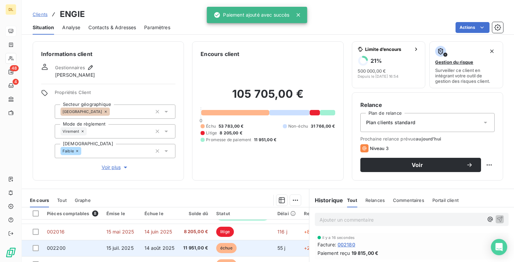
click at [130, 247] on span "15 juil. 2025" at bounding box center [119, 248] width 27 height 6
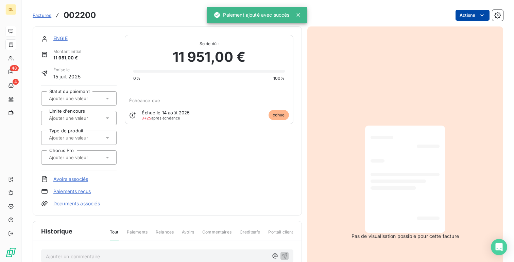
click at [468, 20] on html "DL 48 4 Factures 002200 Actions ENGIE Montant initial 11 951,00 € Émise le 15 j…" at bounding box center [257, 131] width 514 height 262
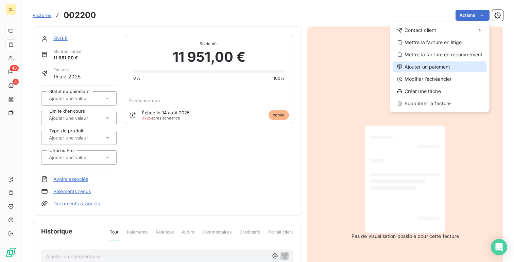
click at [438, 68] on div "Ajouter un paiement" at bounding box center [440, 67] width 94 height 11
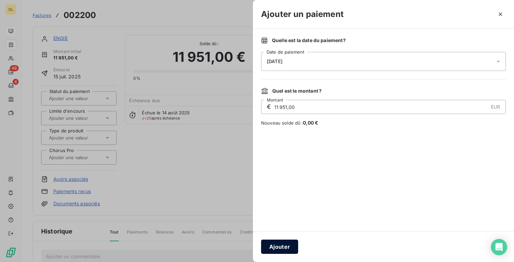
click at [287, 242] on button "Ajouter" at bounding box center [279, 247] width 37 height 14
